Goal: Information Seeking & Learning: Learn about a topic

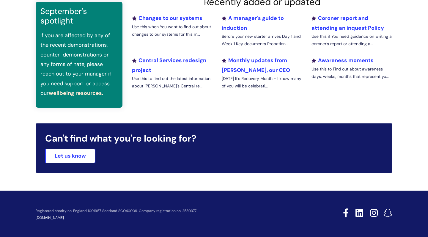
scroll to position [227, 0]
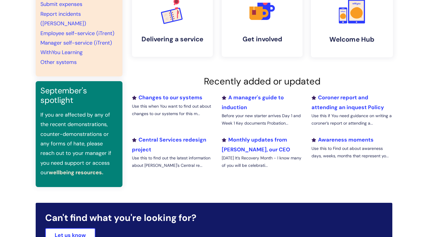
scroll to position [149, 0]
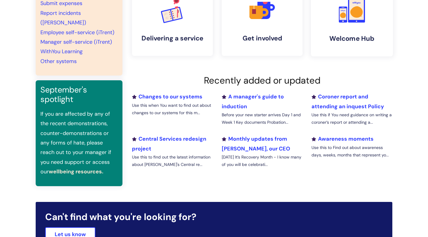
click at [367, 37] on h4 "Welcome Hub" at bounding box center [352, 39] width 73 height 8
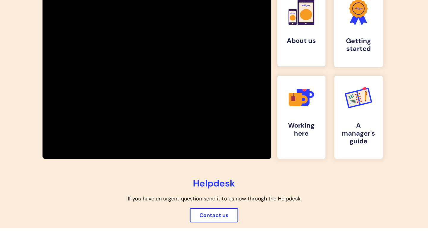
scroll to position [122, 0]
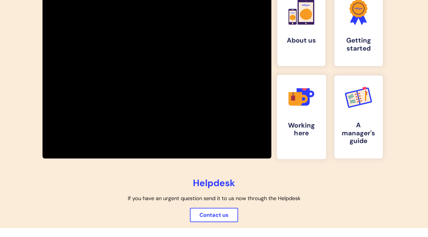
click at [300, 91] on icon at bounding box center [303, 97] width 13 height 18
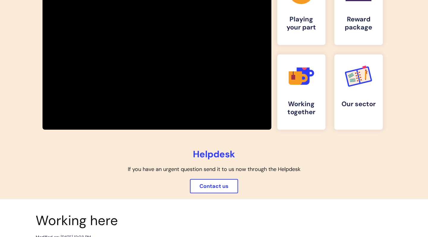
scroll to position [143, 0]
click at [366, 79] on rect at bounding box center [364, 75] width 13 height 15
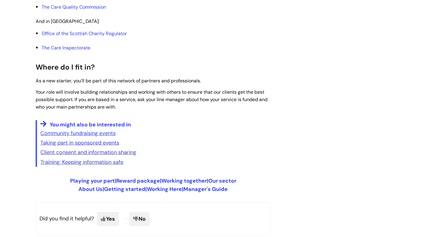
scroll to position [983, 0]
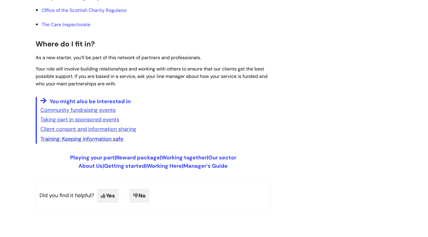
click at [90, 135] on link "Training: Keeping information safe" at bounding box center [81, 138] width 83 height 7
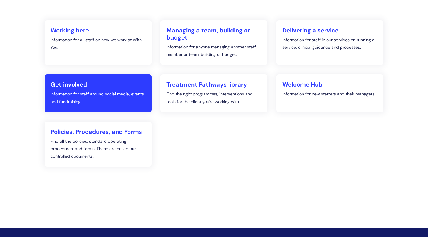
scroll to position [107, 0]
click at [130, 103] on p "Information for staff around social media, events and fundraising." at bounding box center [98, 97] width 95 height 15
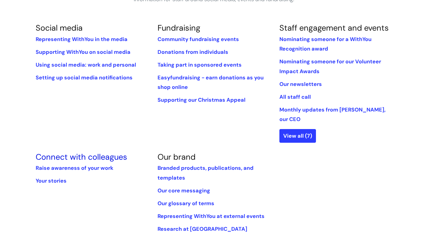
scroll to position [126, 0]
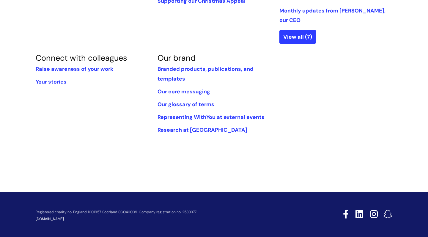
click at [295, 34] on div "Social media Representing WithYou in the media Supporting WithYou on social med…" at bounding box center [214, 36] width 366 height 225
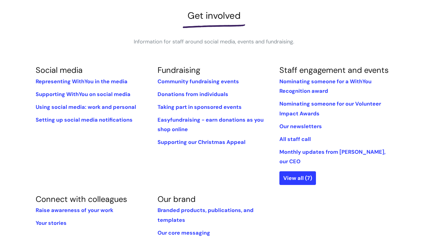
scroll to position [82, 0]
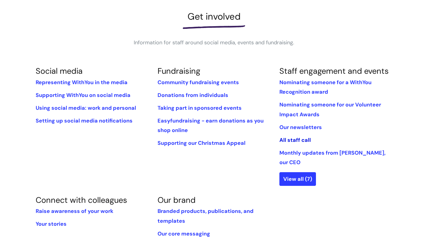
click at [292, 138] on link "All staff call" at bounding box center [296, 140] width 32 height 7
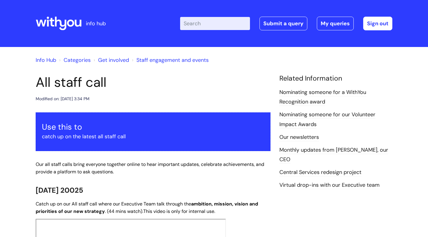
click at [202, 75] on h1 "All staff call" at bounding box center [153, 82] width 235 height 16
